Goal: Information Seeking & Learning: Learn about a topic

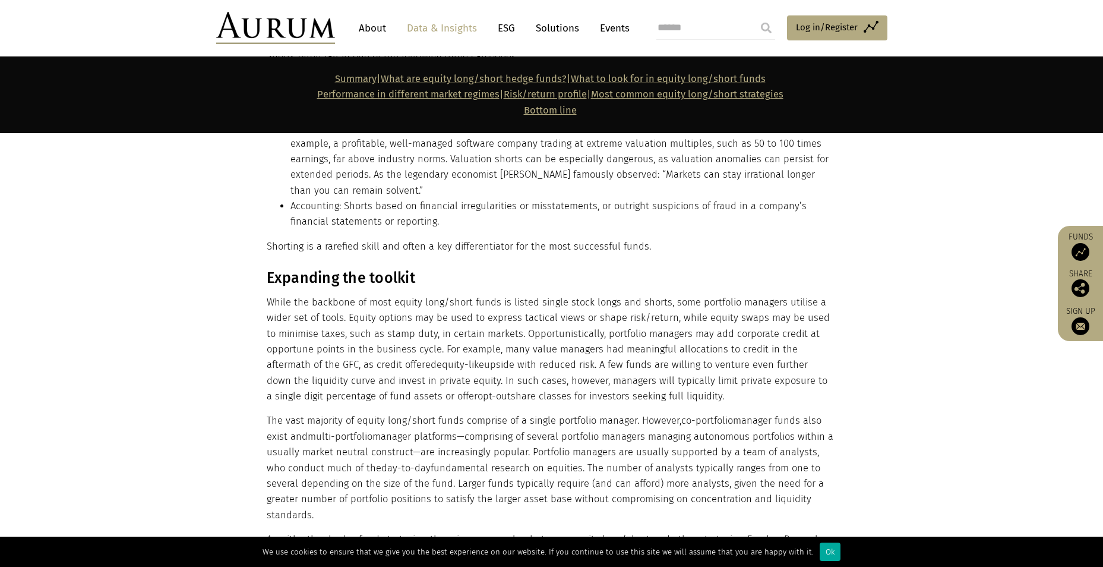
scroll to position [3326, 0]
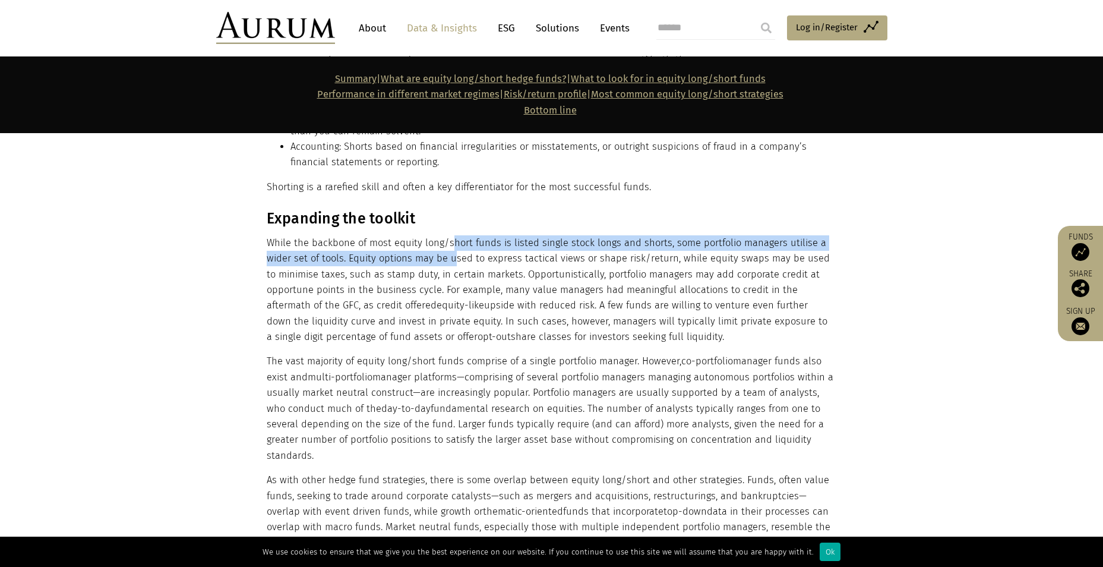
drag, startPoint x: 449, startPoint y: 216, endPoint x: 451, endPoint y: 227, distance: 10.8
click at [451, 235] on p "While the backbone of most equity long/short funds is listed single stock longs…" at bounding box center [550, 290] width 567 height 110
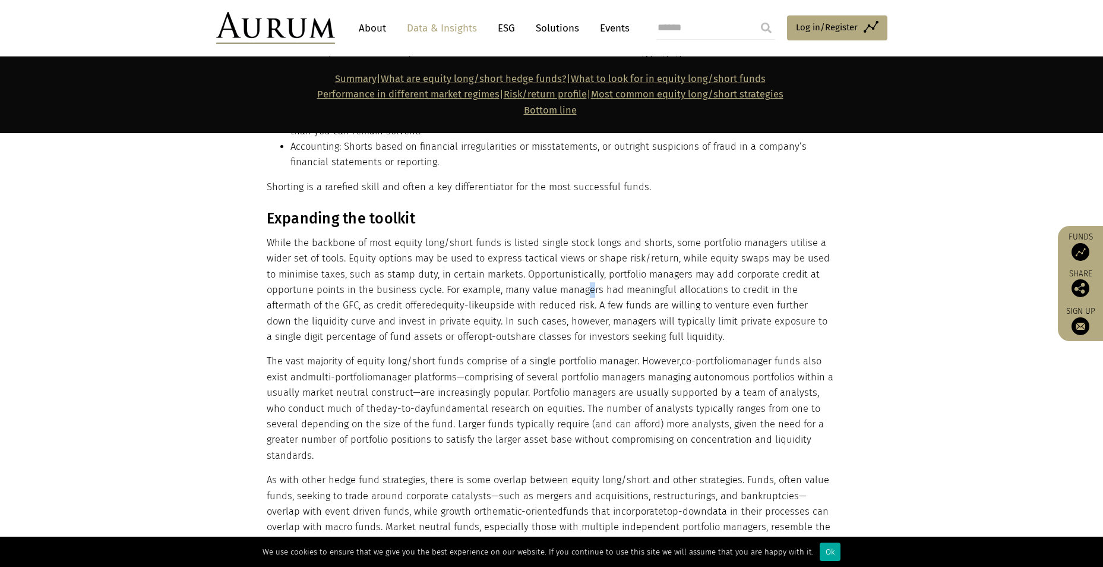
drag, startPoint x: 451, startPoint y: 227, endPoint x: 586, endPoint y: 263, distance: 139.6
click at [549, 263] on p "While the backbone of most equity long/short funds is listed single stock longs…" at bounding box center [550, 290] width 567 height 110
drag, startPoint x: 586, startPoint y: 263, endPoint x: 479, endPoint y: 214, distance: 116.9
click at [479, 235] on p "While the backbone of most equity long/short funds is listed single stock longs…" at bounding box center [550, 290] width 567 height 110
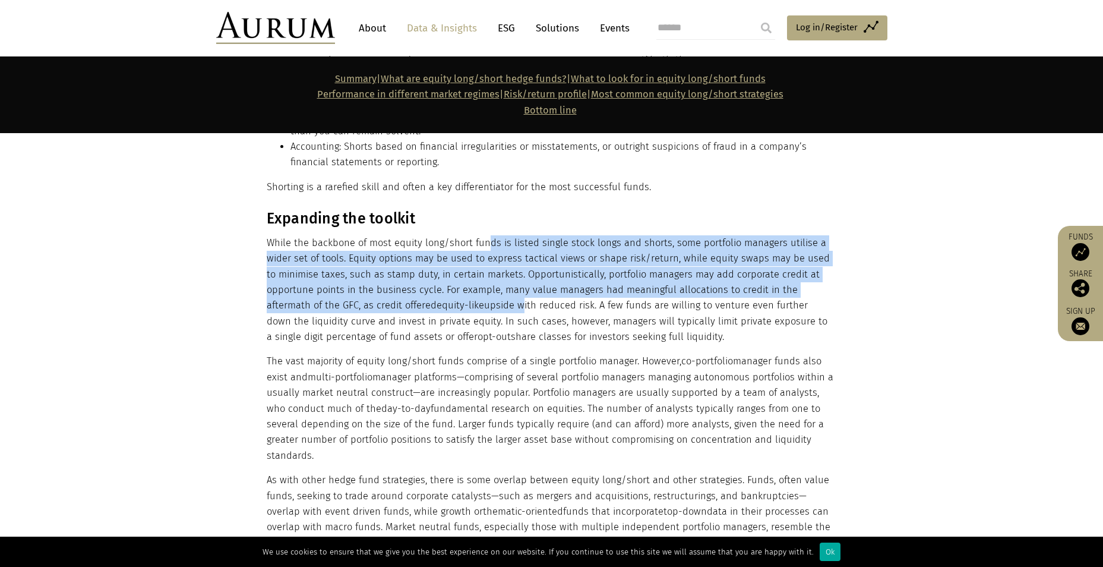
drag, startPoint x: 484, startPoint y: 206, endPoint x: 470, endPoint y: 270, distance: 65.0
click at [470, 270] on p "While the backbone of most equity long/short funds is listed single stock longs…" at bounding box center [550, 290] width 567 height 110
drag, startPoint x: 470, startPoint y: 270, endPoint x: 426, endPoint y: 261, distance: 45.3
click at [426, 261] on p "While the backbone of most equity long/short funds is listed single stock longs…" at bounding box center [550, 290] width 567 height 110
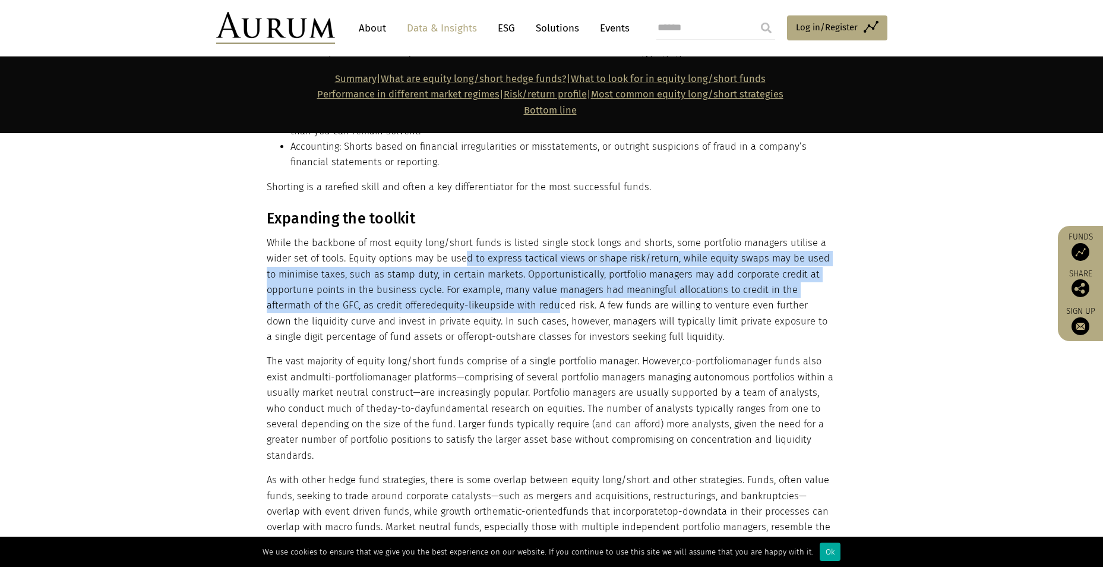
drag, startPoint x: 463, startPoint y: 222, endPoint x: 506, endPoint y: 267, distance: 62.2
click at [506, 267] on p "While the backbone of most equity long/short funds is listed single stock longs…" at bounding box center [550, 290] width 567 height 110
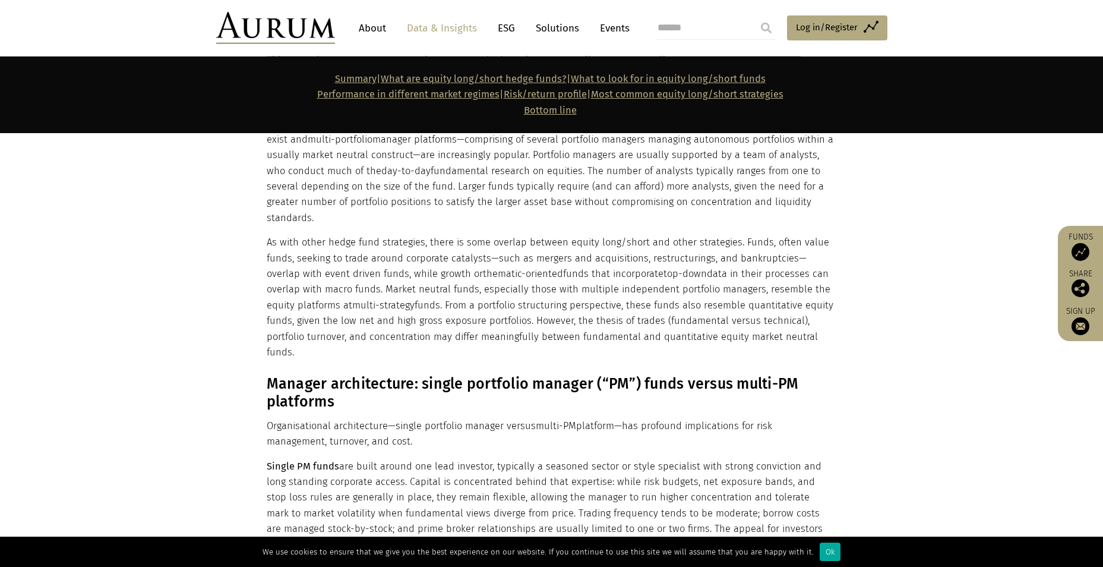
scroll to position [3742, 0]
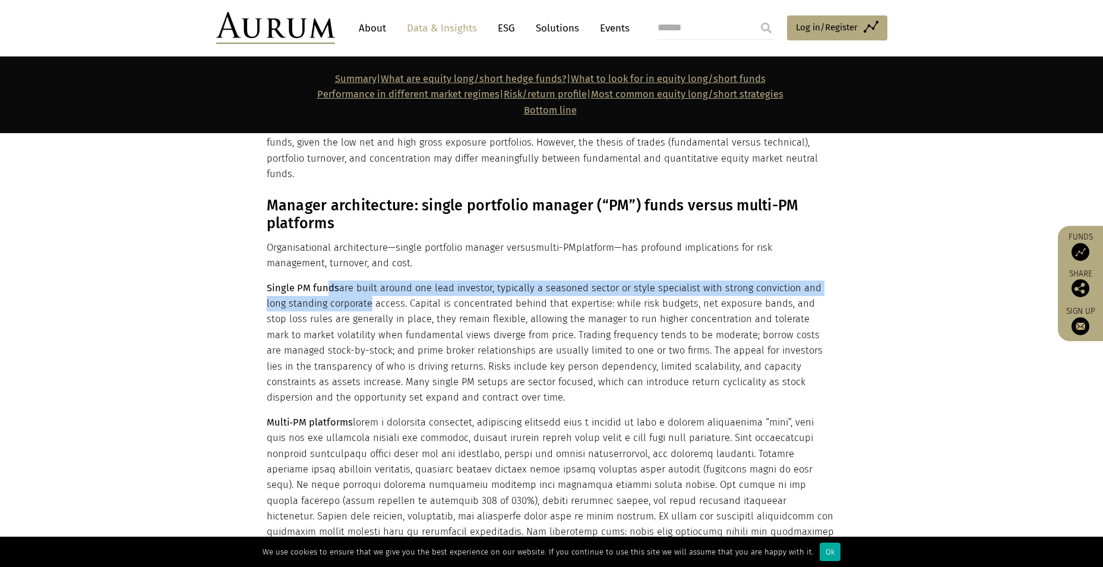
drag, startPoint x: 327, startPoint y: 225, endPoint x: 343, endPoint y: 248, distance: 28.2
click at [343, 280] on p "Single PM funds are built around one lead investor, typically a seasoned sector…" at bounding box center [550, 342] width 567 height 125
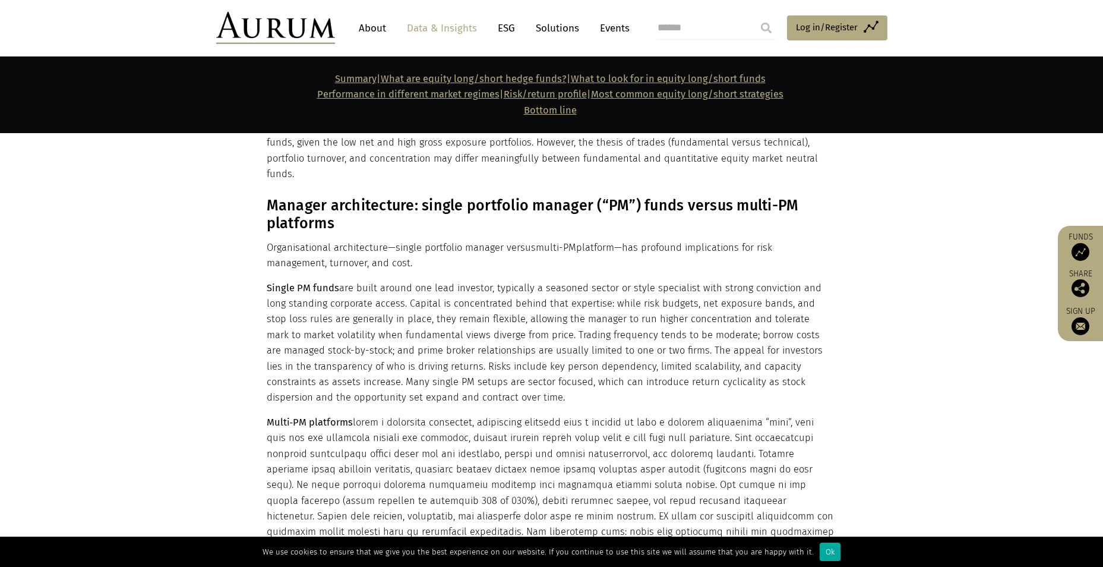
click at [527, 294] on p "Single PM funds are built around one lead investor, typically a seasoned sector…" at bounding box center [550, 342] width 567 height 125
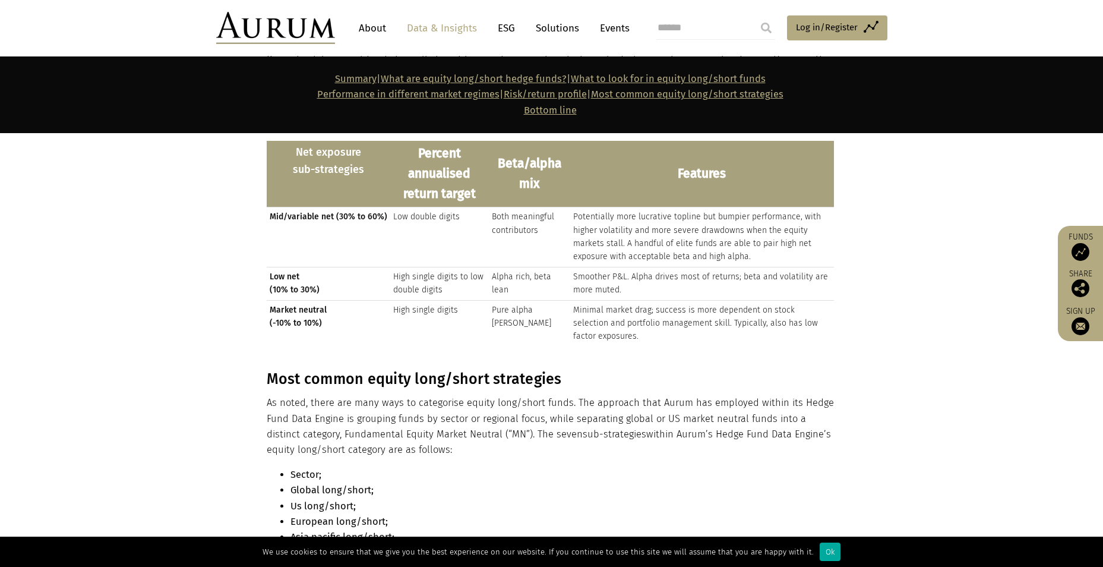
scroll to position [7899, 0]
